Goal: Obtain resource: Obtain resource

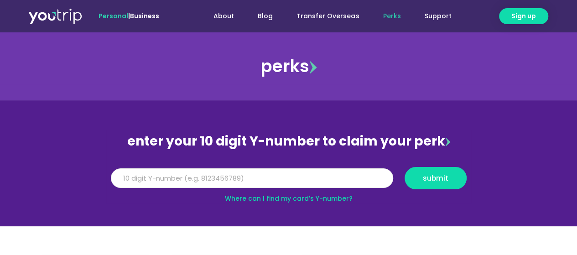
click at [179, 174] on input "Y Number" at bounding box center [252, 178] width 282 height 20
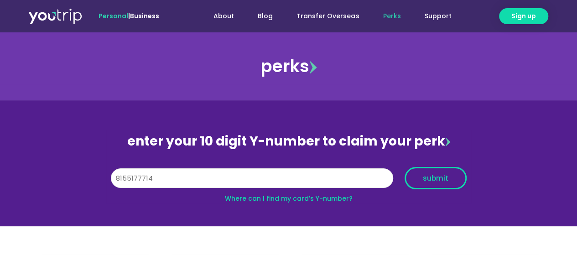
type input "8155177714"
click at [449, 170] on button "submit" at bounding box center [435, 178] width 62 height 22
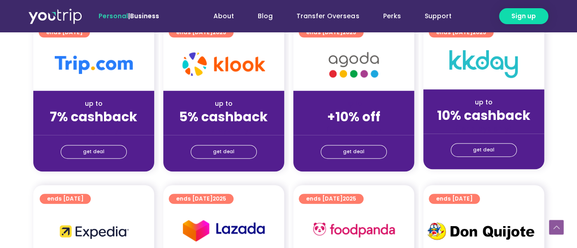
scroll to position [273, 0]
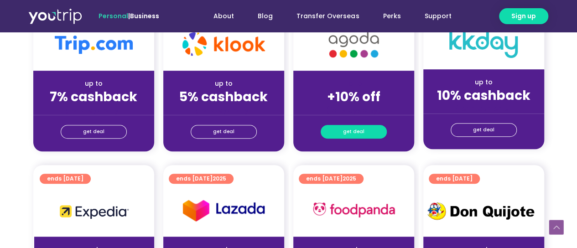
click at [354, 130] on span "get deal" at bounding box center [353, 131] width 21 height 13
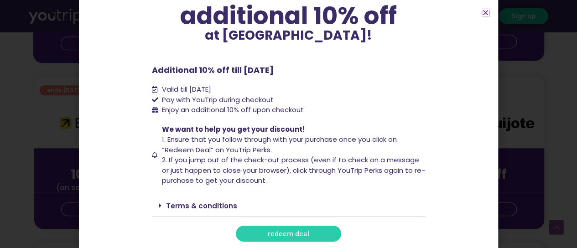
scroll to position [365, 0]
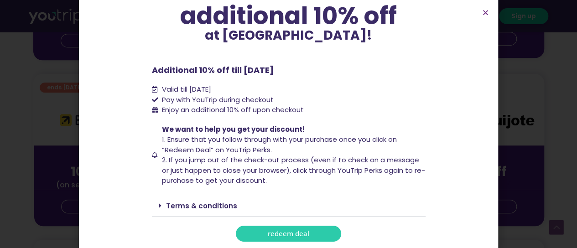
click at [295, 230] on span "redeem deal" at bounding box center [288, 233] width 41 height 7
